Goal: Information Seeking & Learning: Learn about a topic

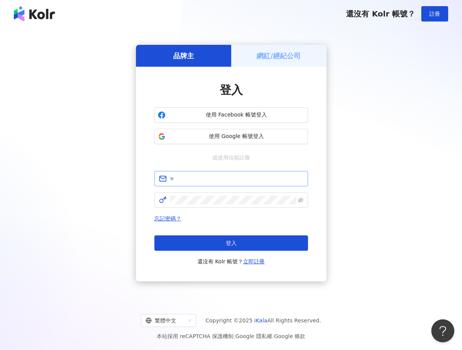
click at [225, 183] on span at bounding box center [231, 178] width 154 height 15
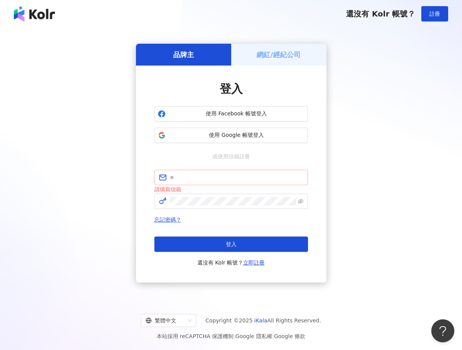
click at [212, 184] on span at bounding box center [231, 177] width 154 height 15
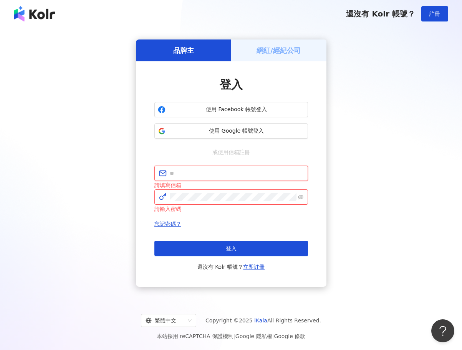
paste input "**********"
type input "**********"
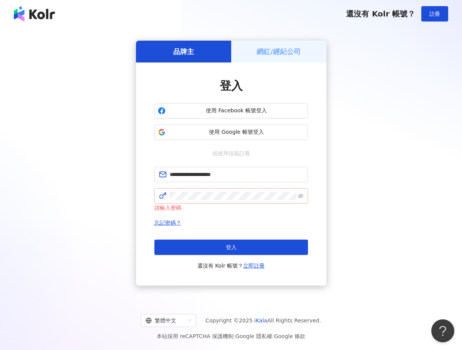
click at [221, 190] on span at bounding box center [231, 195] width 154 height 15
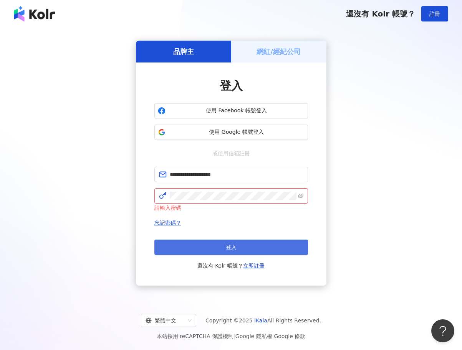
click at [219, 243] on button "登入" at bounding box center [231, 247] width 154 height 15
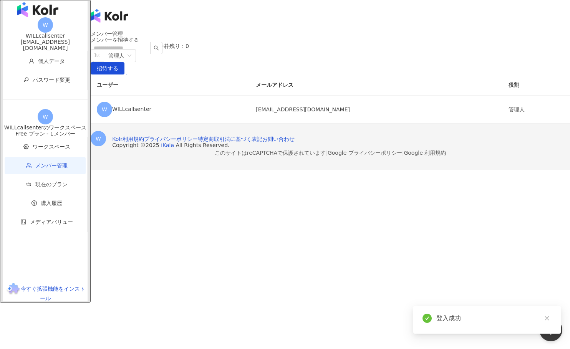
click at [283, 124] on div "メンバー管理 メンバーを招待する メンバー数上限：1 ｜ メンバー枠残り：0 1つ以上のメールアドレスをご入力ください 管理人 招待する ユーザー メールアド…" at bounding box center [330, 77] width 479 height 93
click at [33, 146] on span "ワークスペース" at bounding box center [52, 147] width 38 height 6
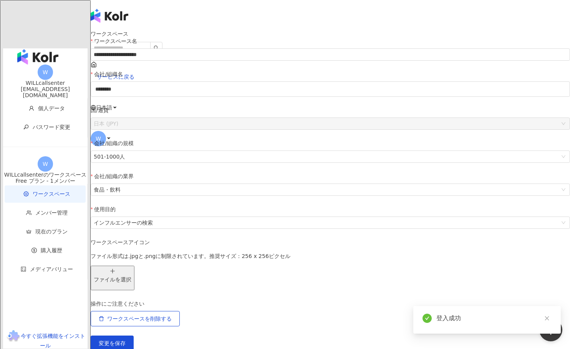
click at [426, 60] on div "**********" at bounding box center [330, 191] width 479 height 320
click at [101, 134] on span "W" at bounding box center [98, 138] width 5 height 8
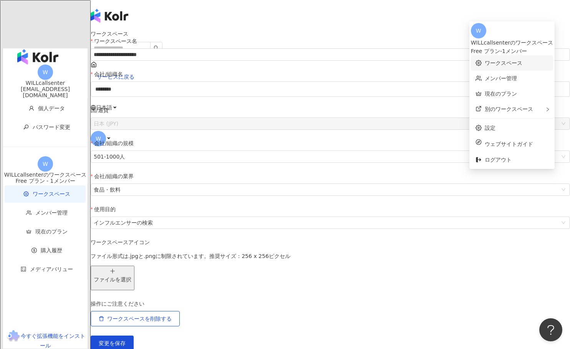
click at [461, 60] on link "ワークスペース" at bounding box center [503, 63] width 38 height 6
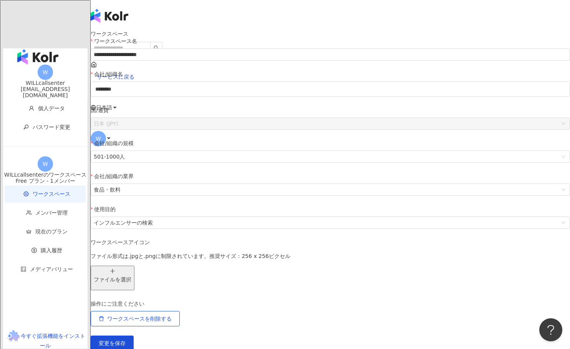
drag, startPoint x: 569, startPoint y: 344, endPoint x: 718, endPoint y: 349, distance: 148.6
click at [461, 349] on html "**********" at bounding box center [285, 174] width 570 height 349
click at [21, 279] on div "button" at bounding box center [45, 304] width 84 height 51
click at [40, 204] on li "メンバー管理" at bounding box center [45, 212] width 81 height 17
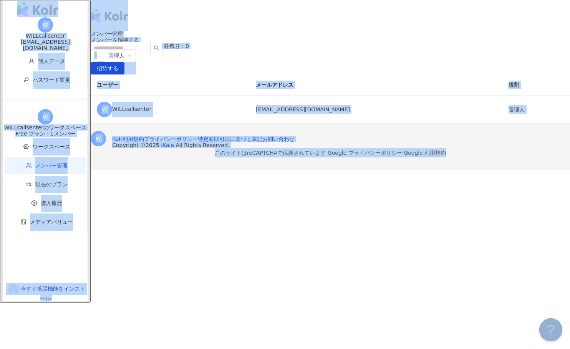
click at [41, 283] on div "W WILLcallsenter will.cs0509@gmail.com 個人データ パスワード変更 W WILLcallsenterのワークスペース F…" at bounding box center [45, 159] width 84 height 284
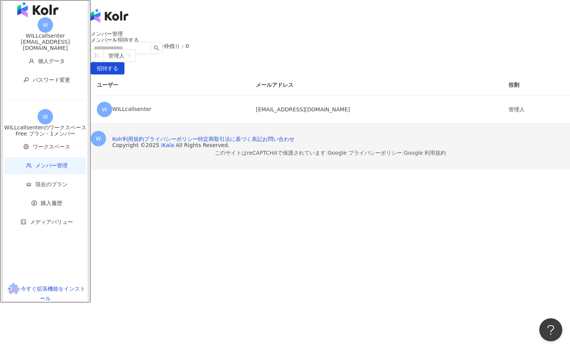
drag, startPoint x: 155, startPoint y: 234, endPoint x: 126, endPoint y: 188, distance: 54.5
click at [155, 124] on div "メンバー管理 メンバーを招待する メンバー数上限：1 ｜ メンバー枠残り：0 1つ以上のメールアドレスをご入力ください 管理人 招待する ユーザー メールアド…" at bounding box center [330, 77] width 479 height 93
drag, startPoint x: 30, startPoint y: 63, endPoint x: 38, endPoint y: 51, distance: 14.6
click at [30, 63] on li "個人データ" at bounding box center [45, 61] width 81 height 17
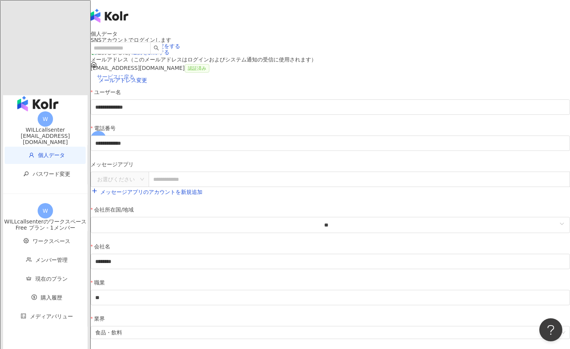
click at [134, 74] on span "サービスに戻る" at bounding box center [116, 77] width 38 height 6
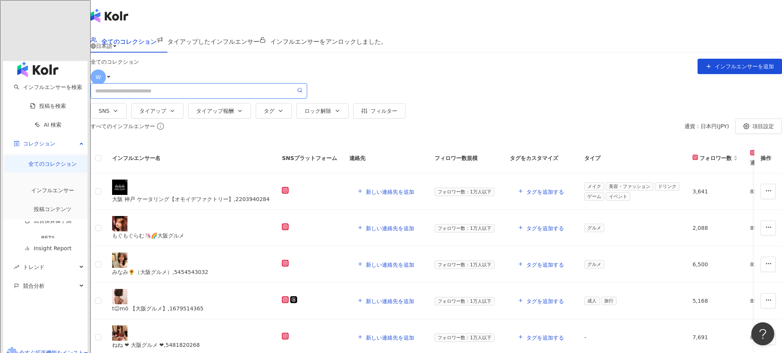
click at [259, 89] on input "search" at bounding box center [195, 91] width 200 height 8
click at [137, 119] on div "全てのコレクション インフルエンサーを追加 SNS タイアップ タイアップ報酬 タグ ロック解除 フィルター" at bounding box center [436, 89] width 691 height 60
click at [35, 122] on link "AI 検索" at bounding box center [48, 125] width 27 height 6
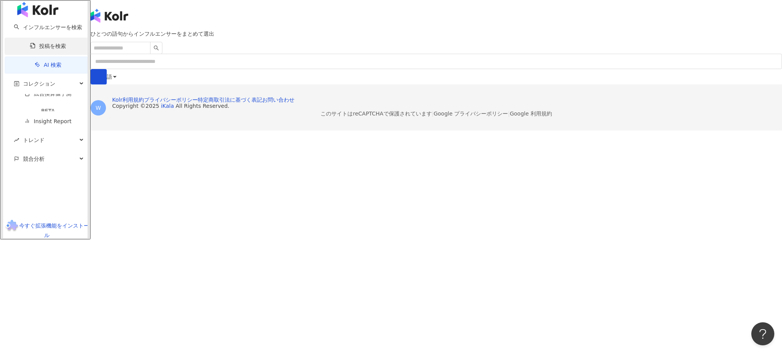
click at [30, 49] on link "投稿を検索" at bounding box center [48, 46] width 36 height 6
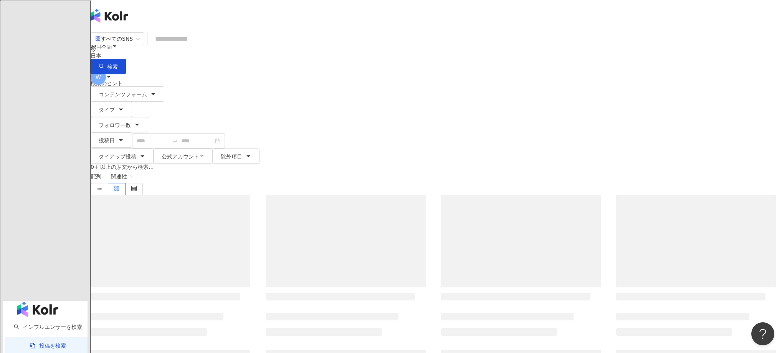
click at [221, 47] on input "search" at bounding box center [186, 39] width 70 height 17
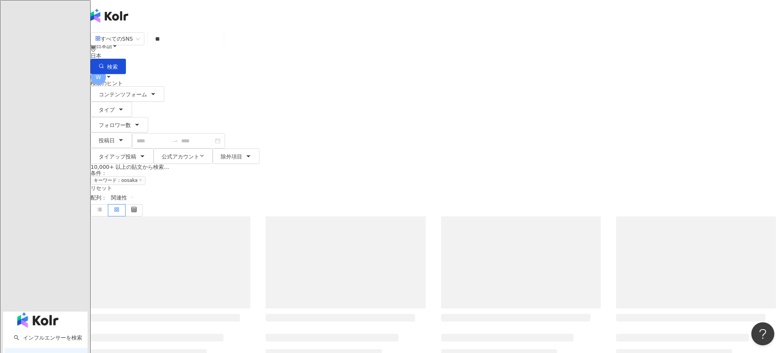
type input "*"
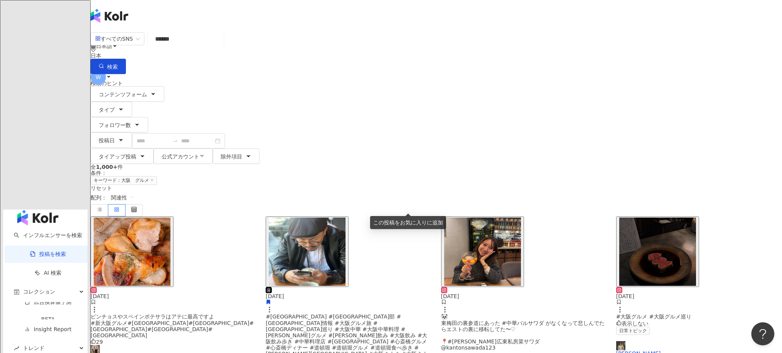
click at [221, 44] on input "******" at bounding box center [186, 39] width 70 height 17
type input "********"
click at [461, 341] on link "Mei Tsuji" at bounding box center [699, 348] width 166 height 15
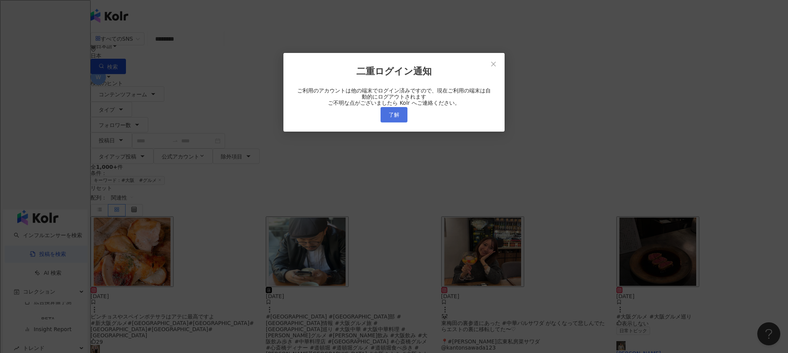
click at [405, 122] on button "了解" at bounding box center [393, 114] width 27 height 15
